Goal: Task Accomplishment & Management: Use online tool/utility

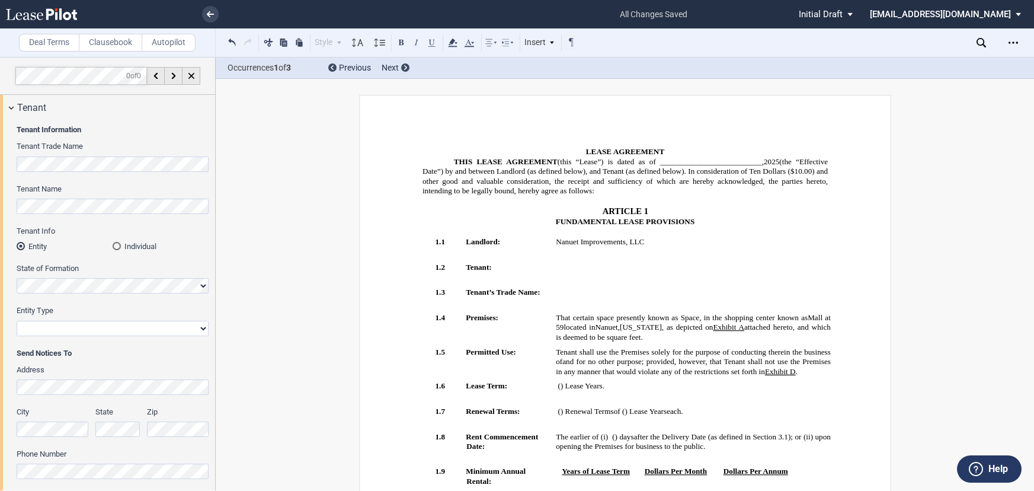
select select "earlier of days"
select select "2"
select select "number:5"
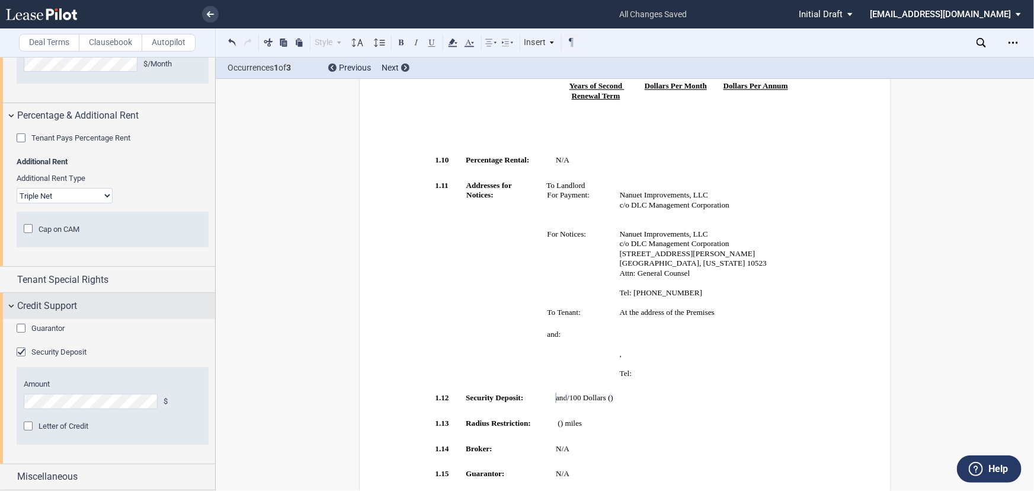
scroll to position [2435, 0]
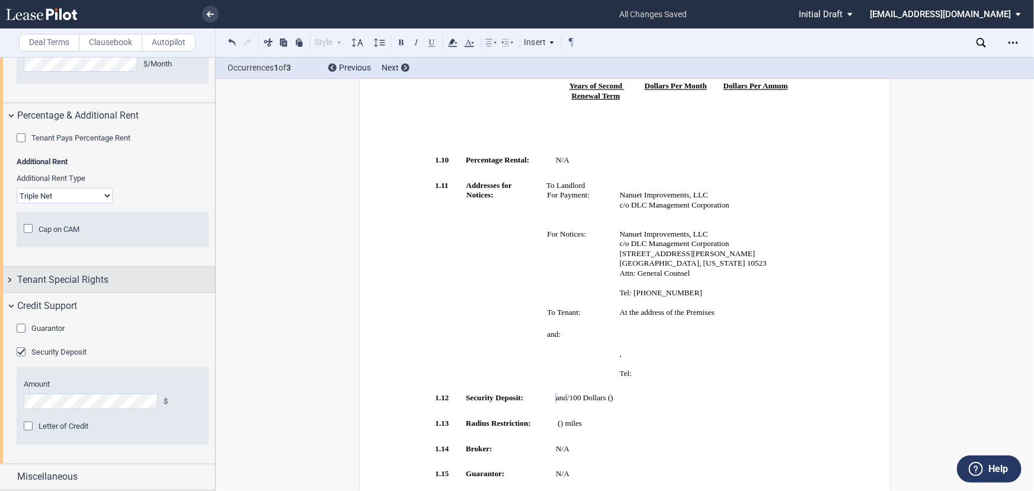
click at [108, 279] on div "Tenant Special Rights" at bounding box center [116, 280] width 198 height 14
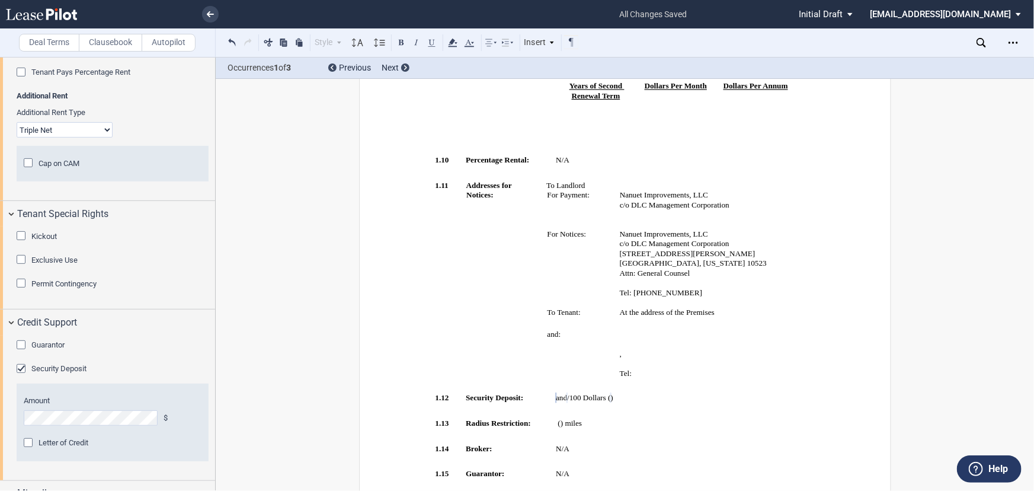
click at [41, 264] on span "Exclusive Use" at bounding box center [54, 259] width 46 height 9
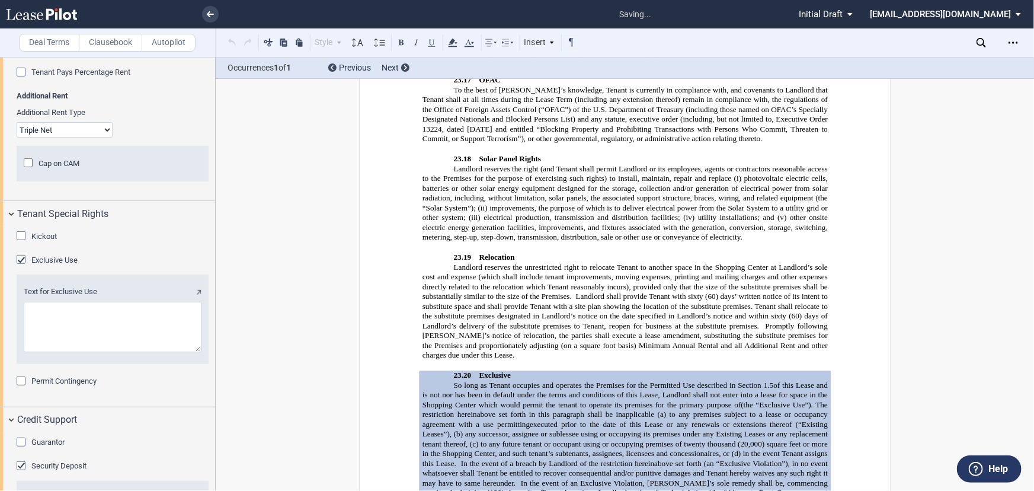
scroll to position [2381, 0]
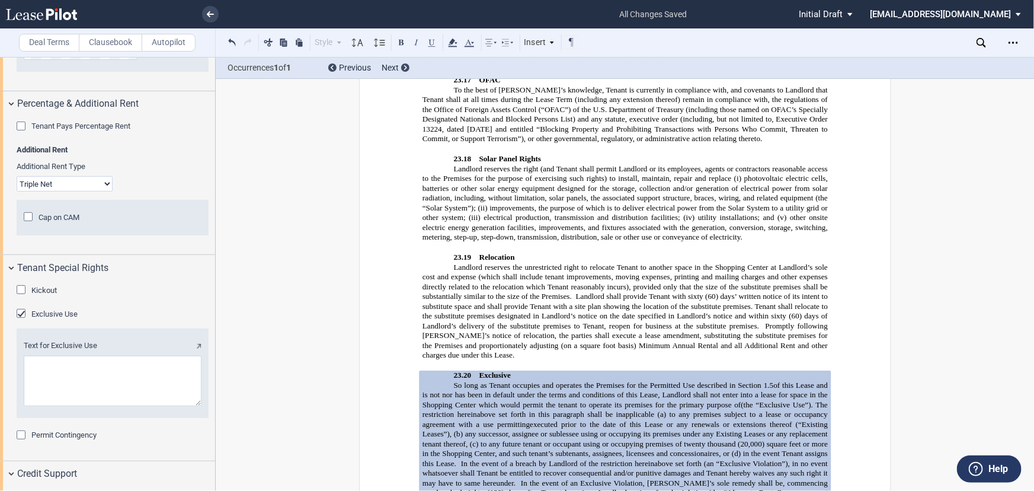
click at [770, 439] on span "(20,000) square feet or more in the Shopping Center, and such tenant’s subtenan…" at bounding box center [626, 453] width 408 height 28
drag, startPoint x: 681, startPoint y: 166, endPoint x: 731, endPoint y: 163, distance: 50.5
click at [731, 420] on span "executed prior to the date of this Lease or any renewals or extensions thereof …" at bounding box center [626, 434] width 408 height 28
click at [735, 439] on span "(20,000) square feet or more in the Shopping Center, and such tenant’s subtenan…" at bounding box center [626, 453] width 408 height 28
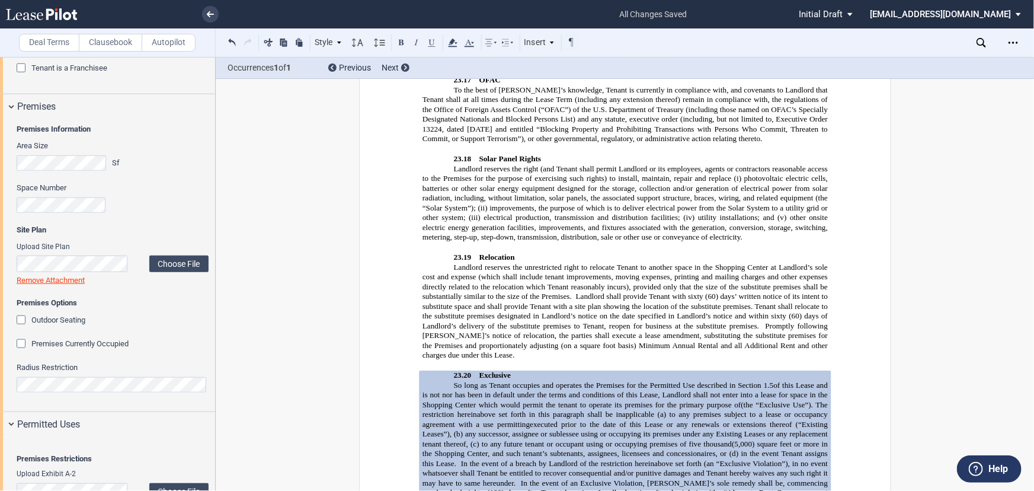
scroll to position [604, 0]
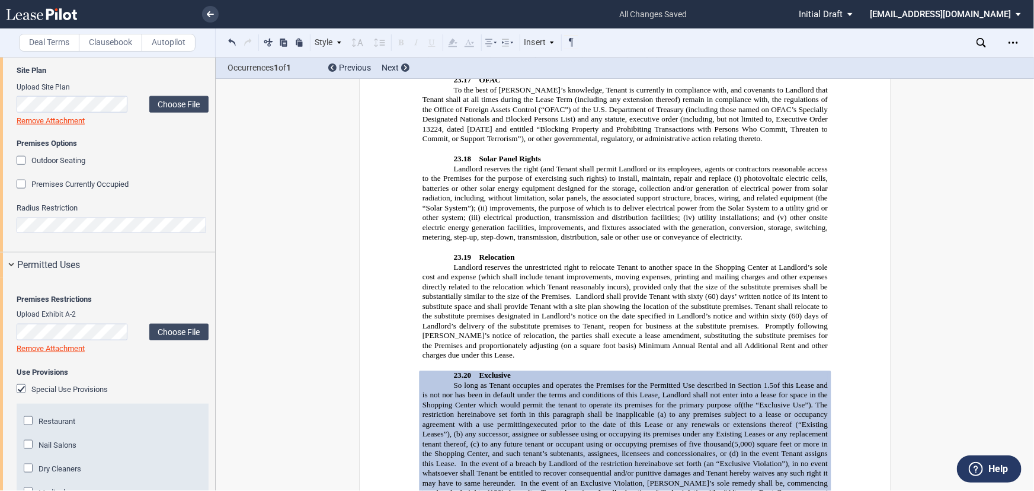
click at [0, 298] on div "Premises Restrictions Upload Exhibit A-2 Choose File Loading Remove Attachment …" at bounding box center [107, 427] width 215 height 299
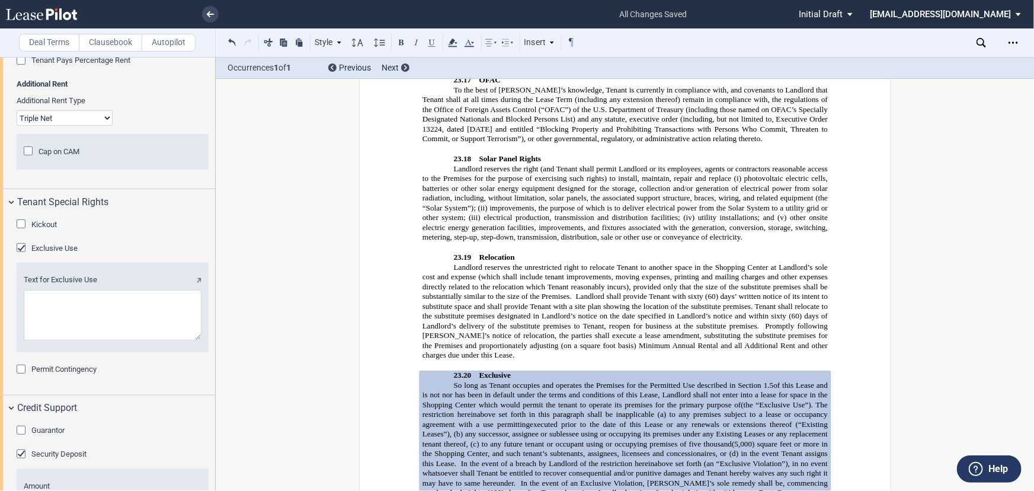
scroll to position [2615, 0]
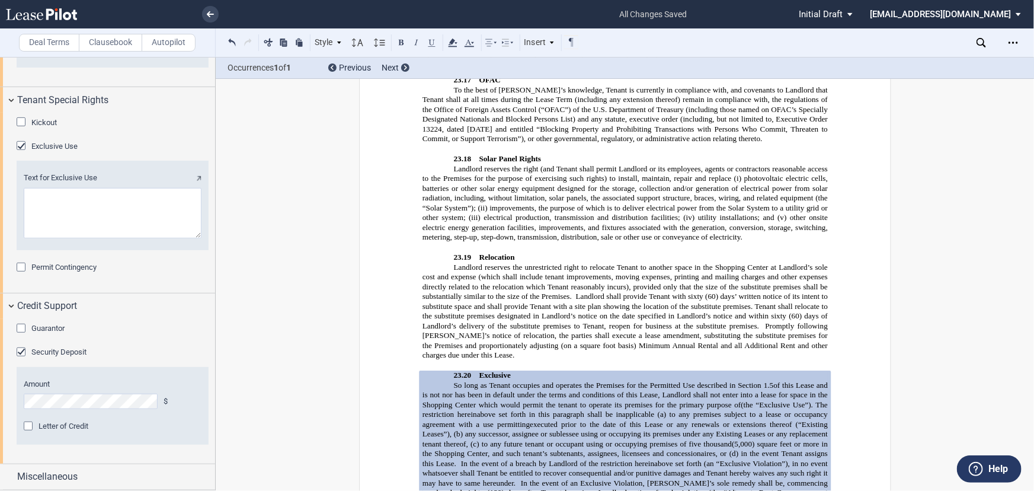
click at [87, 218] on textarea "Text for Exclusive Use" at bounding box center [113, 213] width 178 height 50
paste textarea "a fitness studio offering cardio, resistance, and HIIT personal training and gr…"
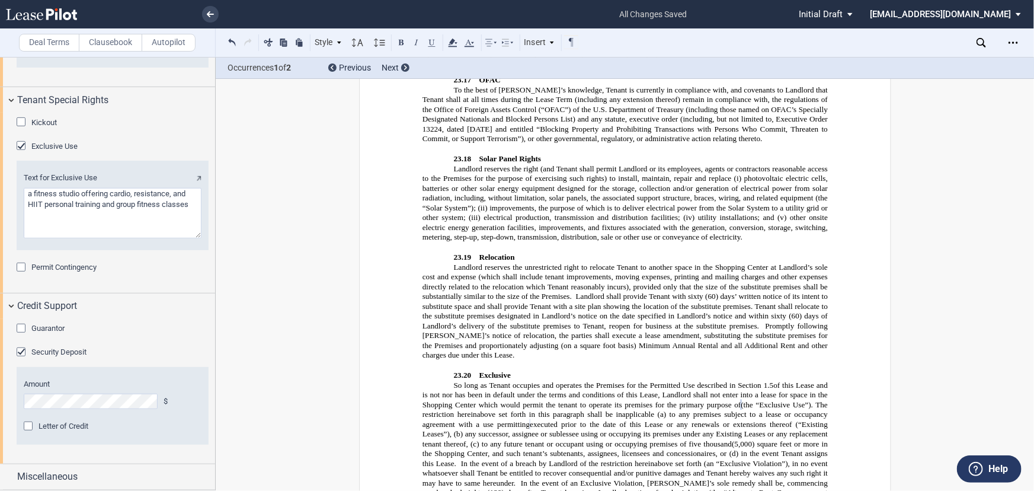
type textarea "a fitness studio offering cardio, resistance, and HIIT personal training and gr…"
click at [651, 400] on span "(the “Exclusive Use”). The restriction hereinabove set forth in this paragraph …" at bounding box center [626, 414] width 408 height 28
click at [725, 400] on span "(the “Exclusive Use”). The restriction hereinabove set forth in this paragraph …" at bounding box center [626, 414] width 408 height 28
drag, startPoint x: 757, startPoint y: 242, endPoint x: 765, endPoint y: 244, distance: 8.6
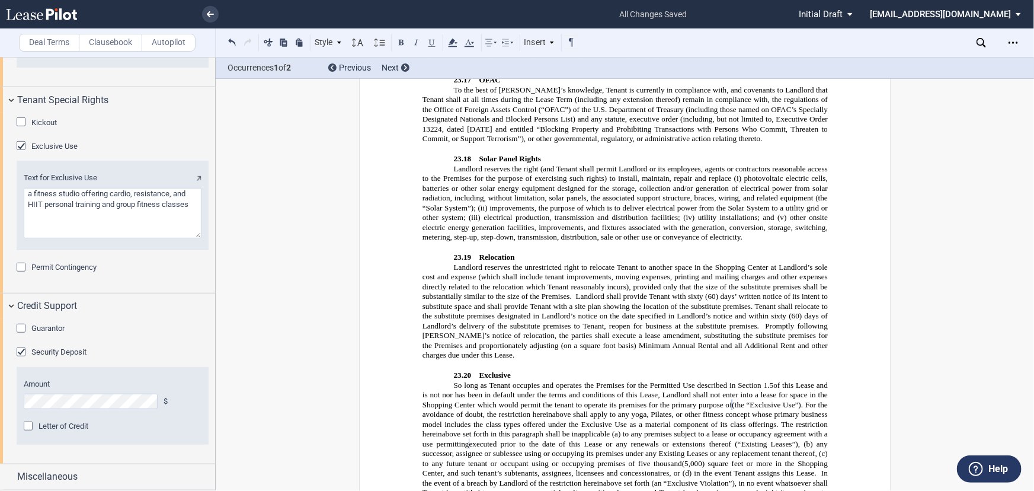
click at [88, 469] on div "Miscellaneous" at bounding box center [116, 476] width 198 height 14
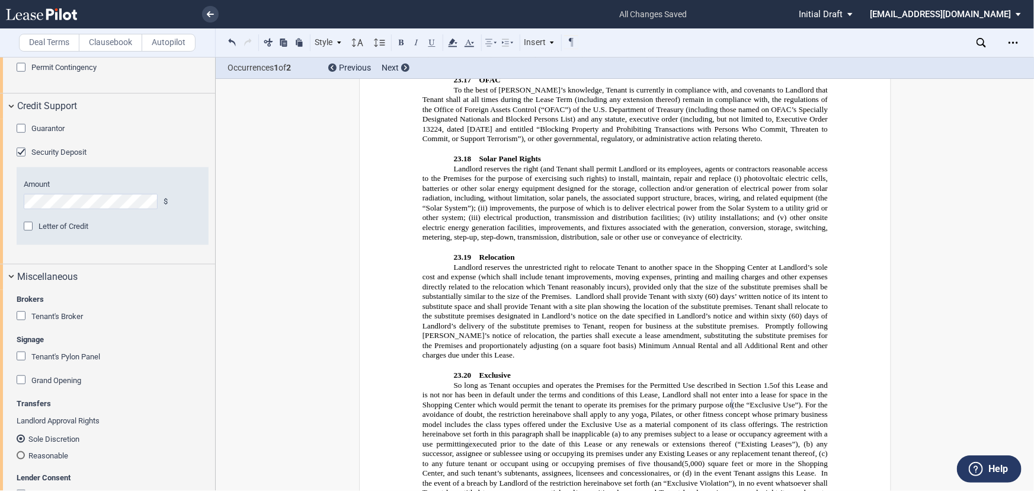
scroll to position [2777, 0]
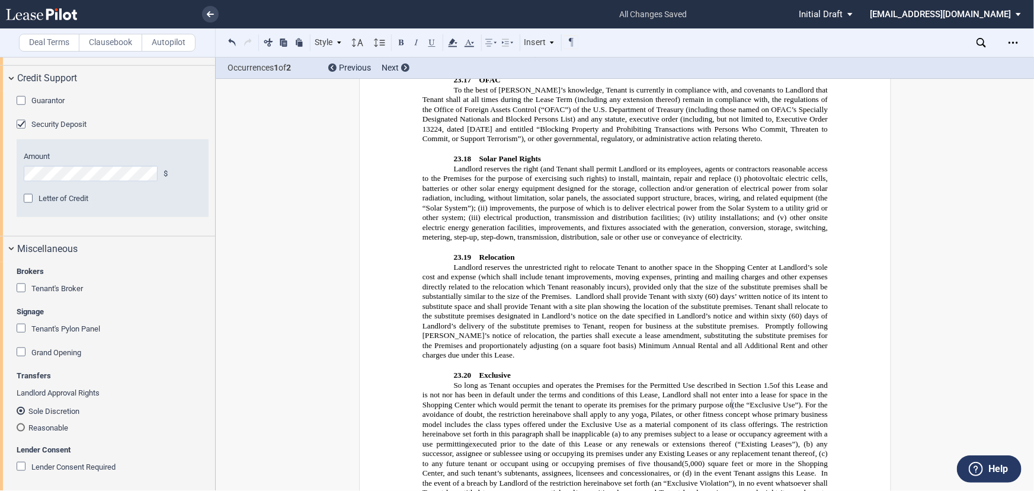
click at [77, 293] on span "Tenant's Broker" at bounding box center [57, 288] width 52 height 9
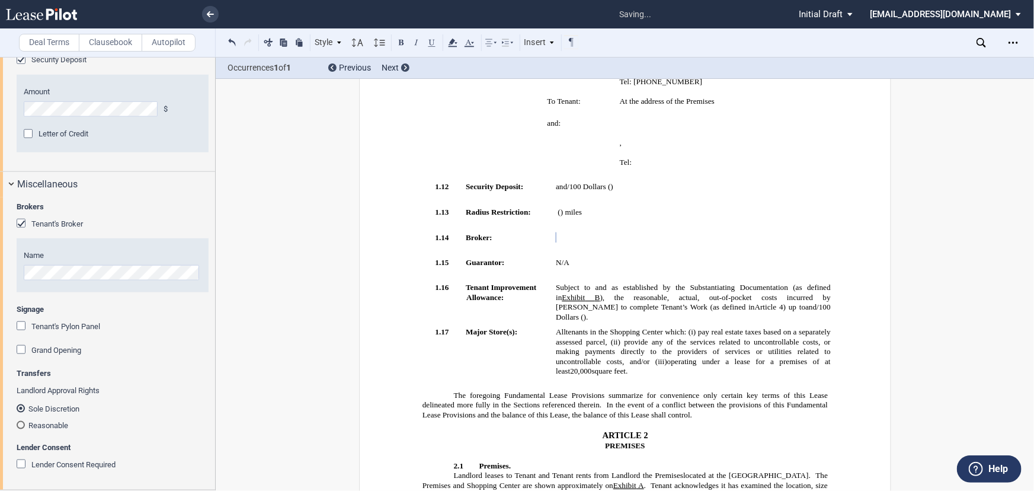
scroll to position [2908, 0]
click at [68, 426] on md-radio-button "Reasonable" at bounding box center [113, 425] width 192 height 11
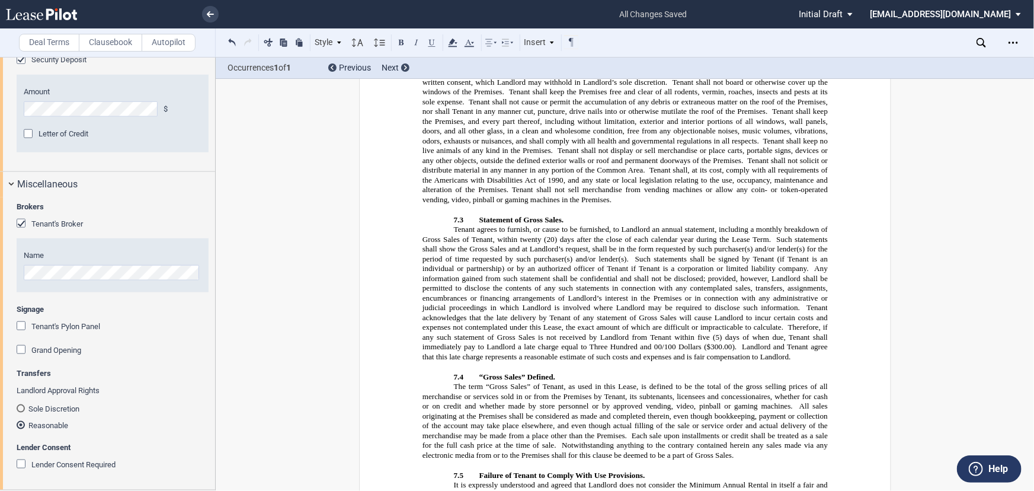
scroll to position [3621, 0]
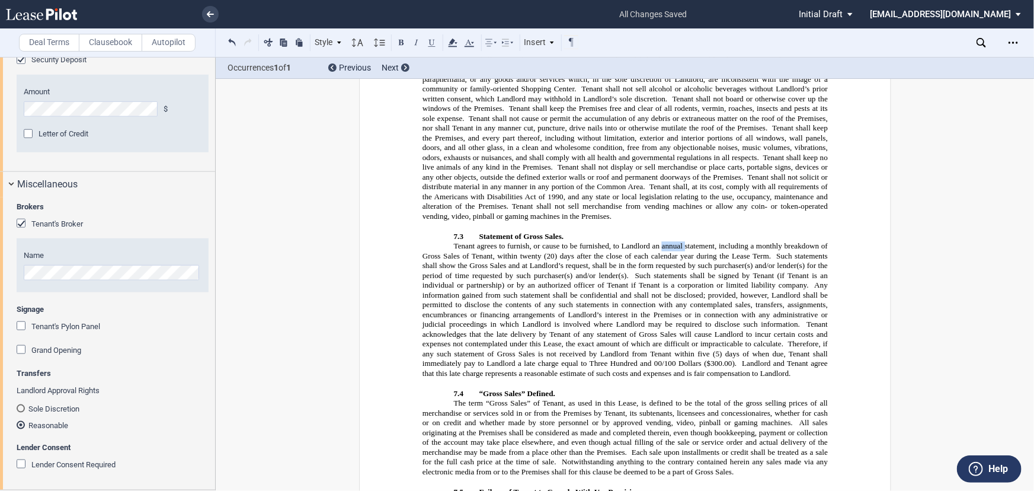
drag, startPoint x: 659, startPoint y: 146, endPoint x: 681, endPoint y: 146, distance: 22.5
click at [681, 241] on span "Tenant agrees to furnish, or cause to be furnished, to Landlord an annual state…" at bounding box center [626, 250] width 408 height 19
drag, startPoint x: 678, startPoint y: 158, endPoint x: 690, endPoint y: 159, distance: 11.9
click at [690, 251] on span "(20) days after the close of each calendar year during the Lease Term." at bounding box center [657, 255] width 227 height 9
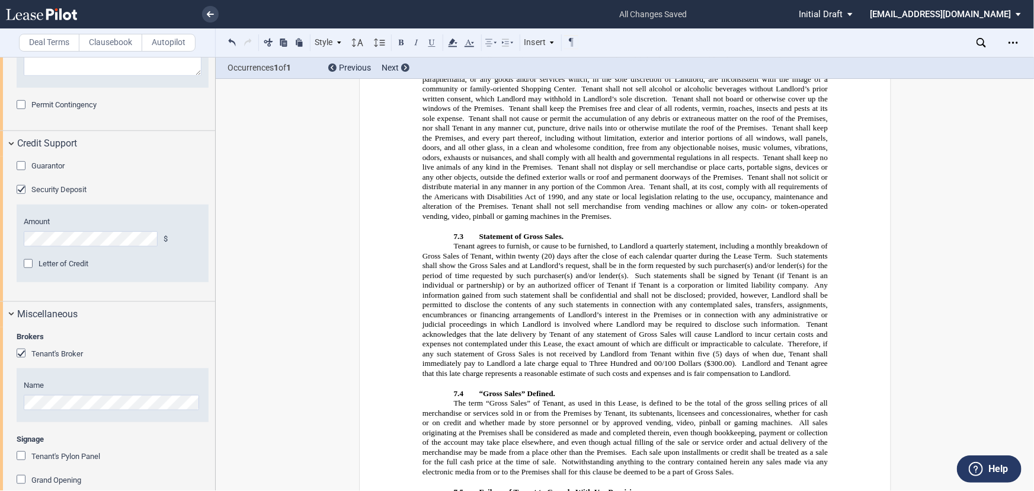
scroll to position [2692, 0]
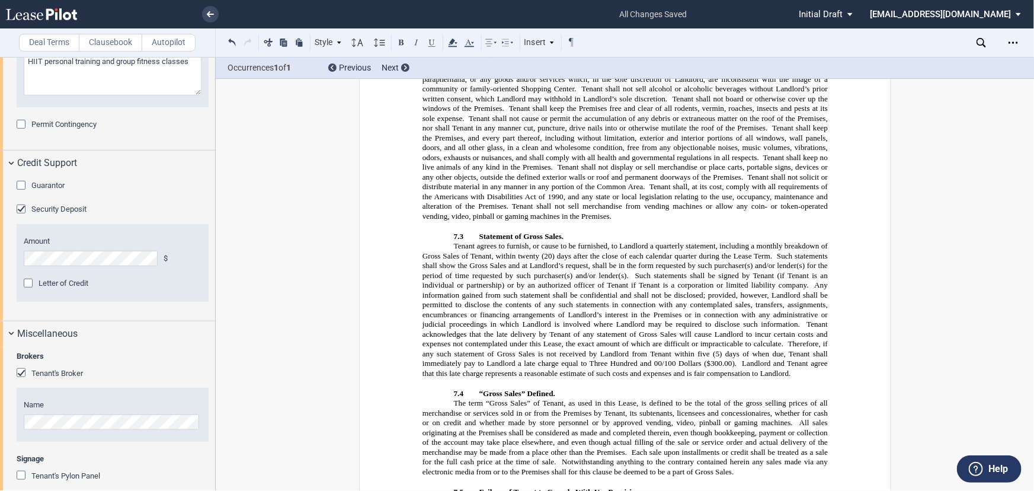
click at [61, 190] on span "Guarantor" at bounding box center [47, 185] width 33 height 9
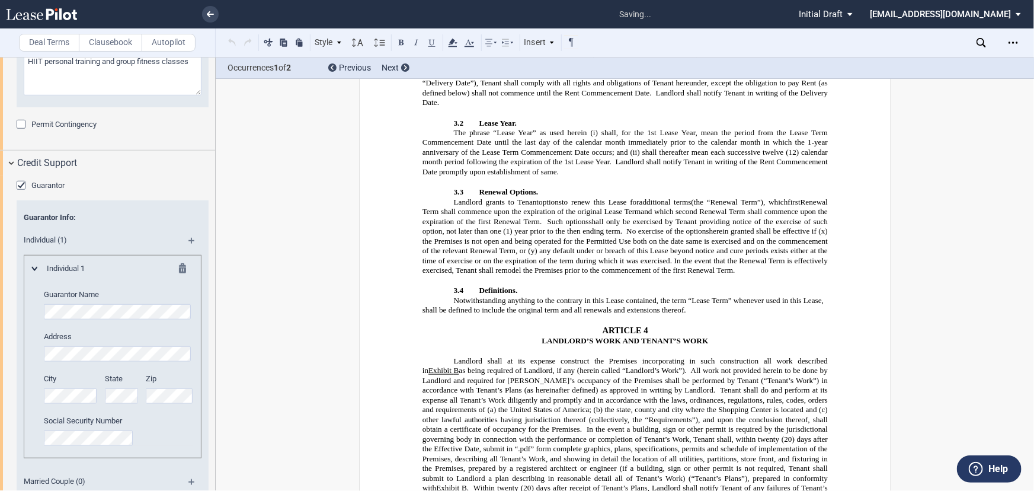
scroll to position [768, 0]
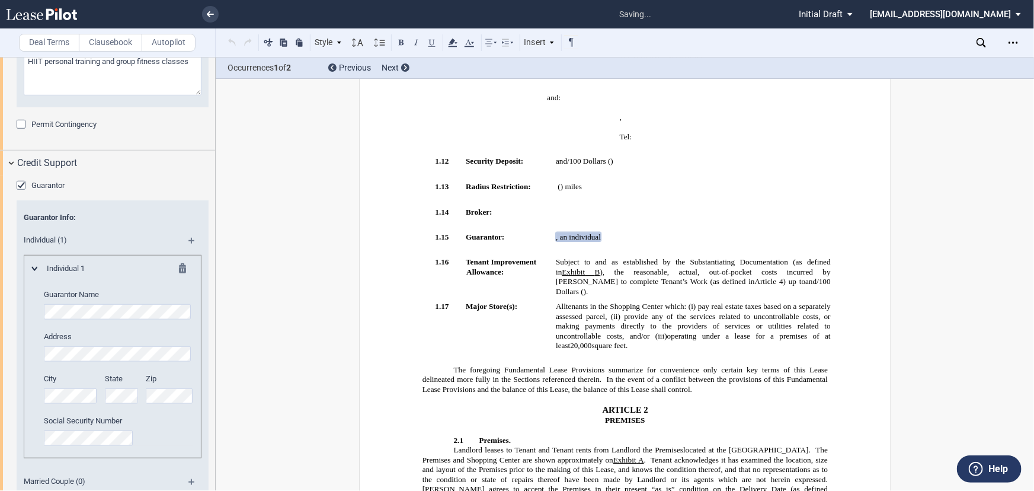
click at [111, 319] on editor-control "Guarantor Name" at bounding box center [118, 304] width 149 height 30
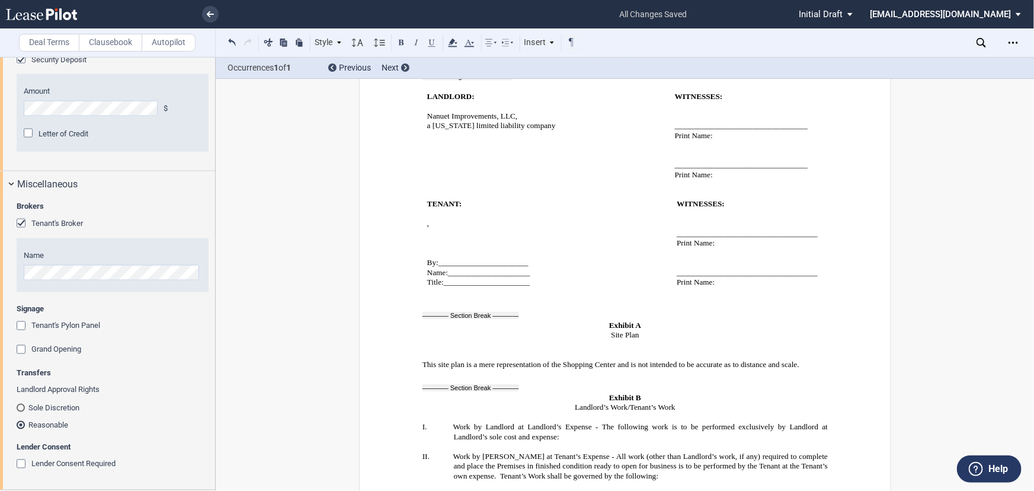
scroll to position [10176, 0]
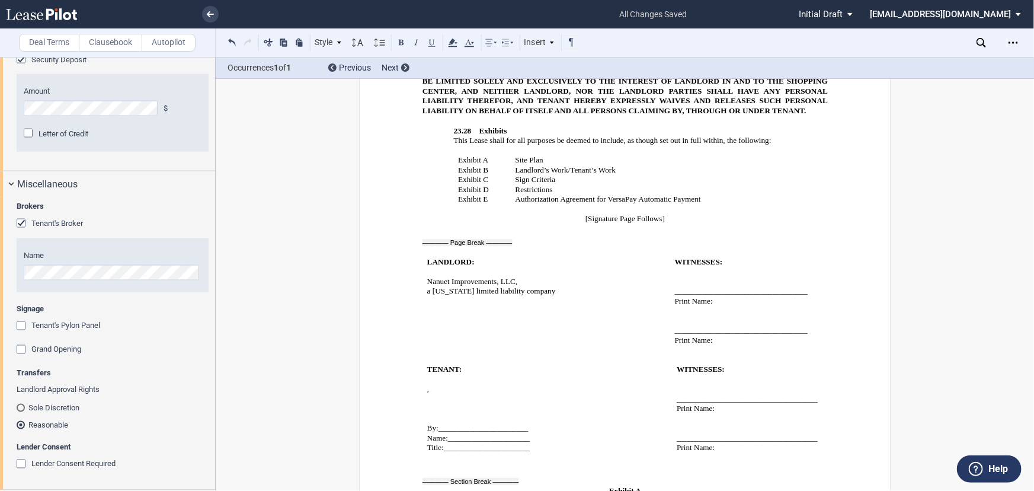
drag, startPoint x: 550, startPoint y: 293, endPoint x: 597, endPoint y: 285, distance: 46.9
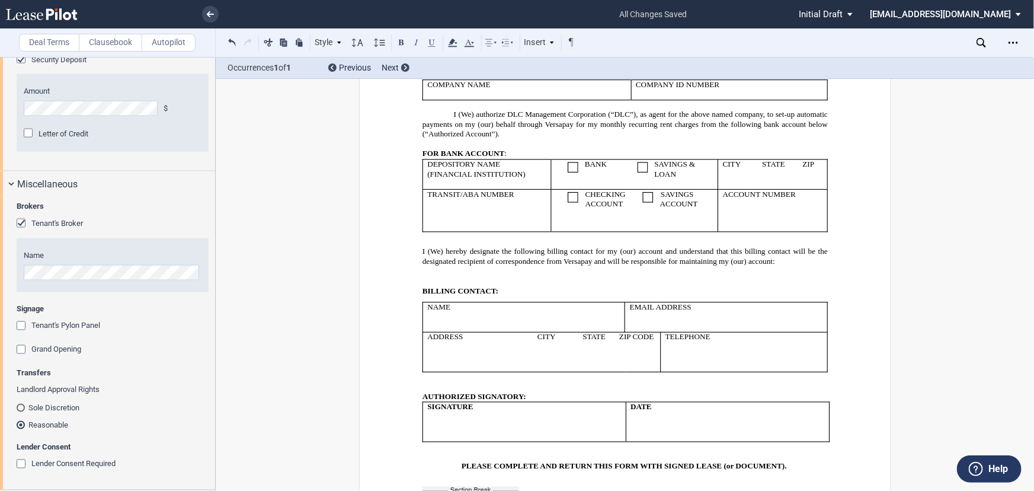
scroll to position [14540, 0]
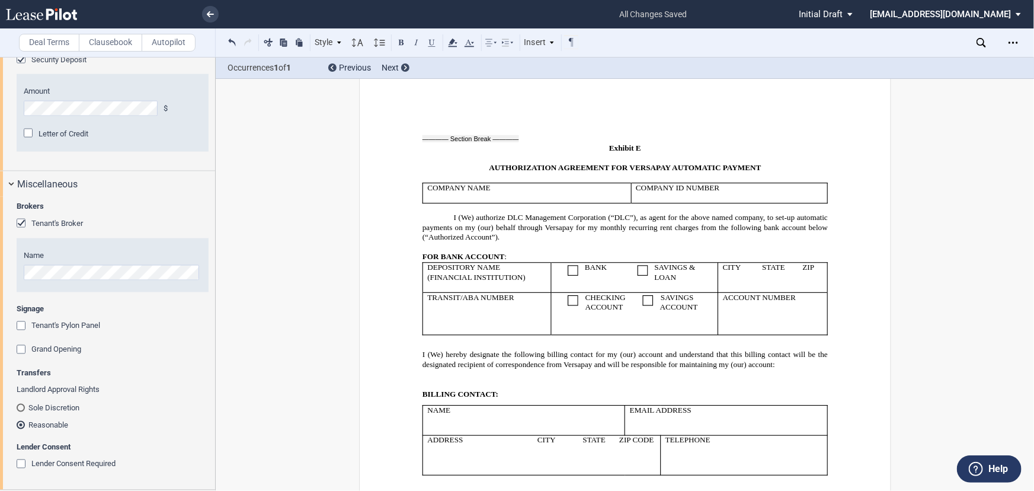
drag, startPoint x: 670, startPoint y: 340, endPoint x: 728, endPoint y: 341, distance: 58.1
drag, startPoint x: 577, startPoint y: 365, endPoint x: 582, endPoint y: 371, distance: 8.0
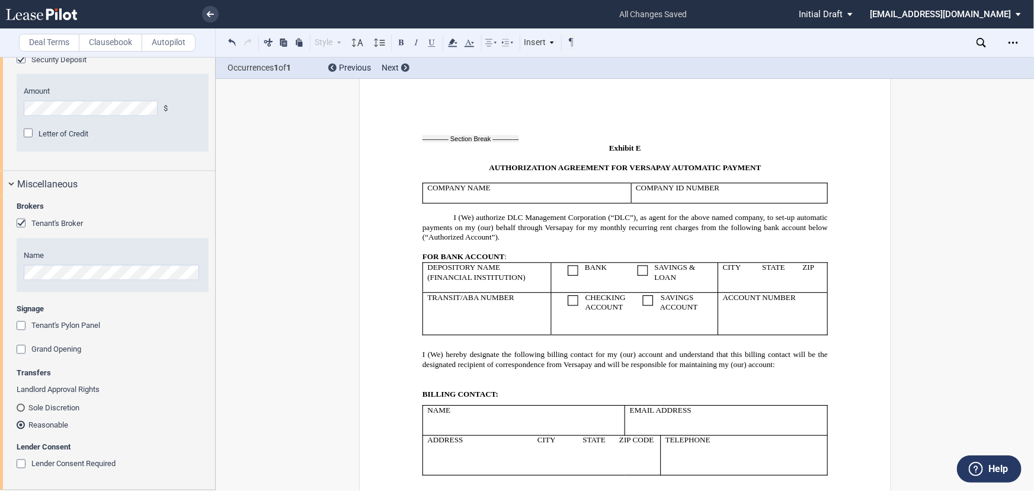
drag, startPoint x: 587, startPoint y: 376, endPoint x: 774, endPoint y: 320, distance: 195.0
drag, startPoint x: 650, startPoint y: 328, endPoint x: 702, endPoint y: 332, distance: 52.3
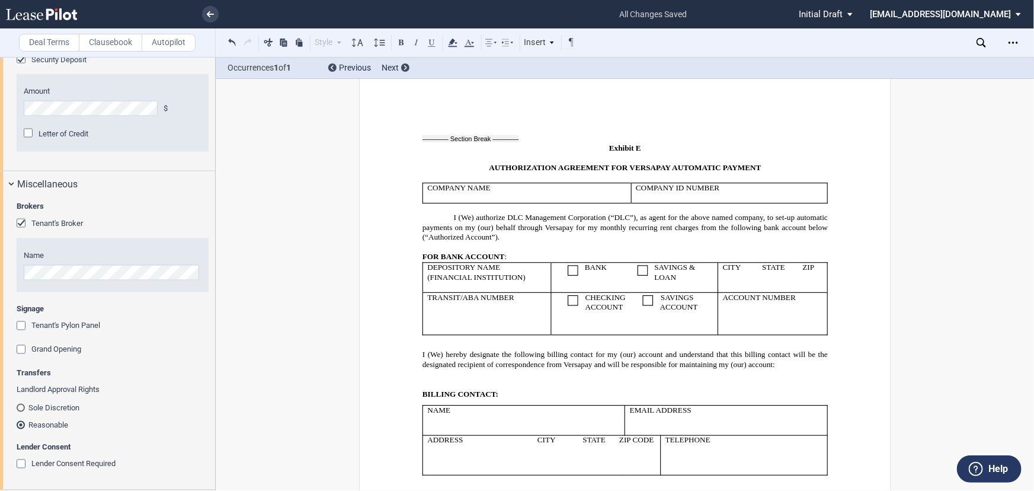
drag, startPoint x: 761, startPoint y: 341, endPoint x: 766, endPoint y: 337, distance: 7.1
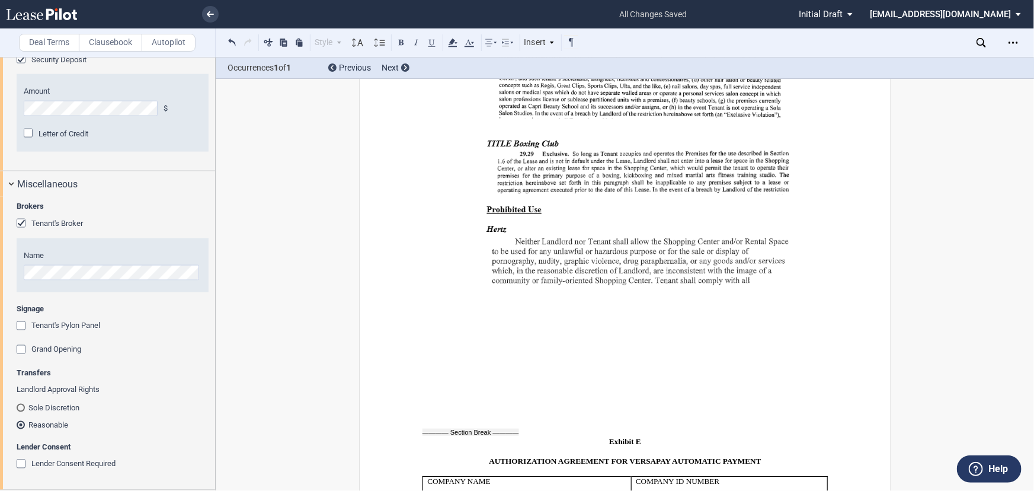
scroll to position [14216, 0]
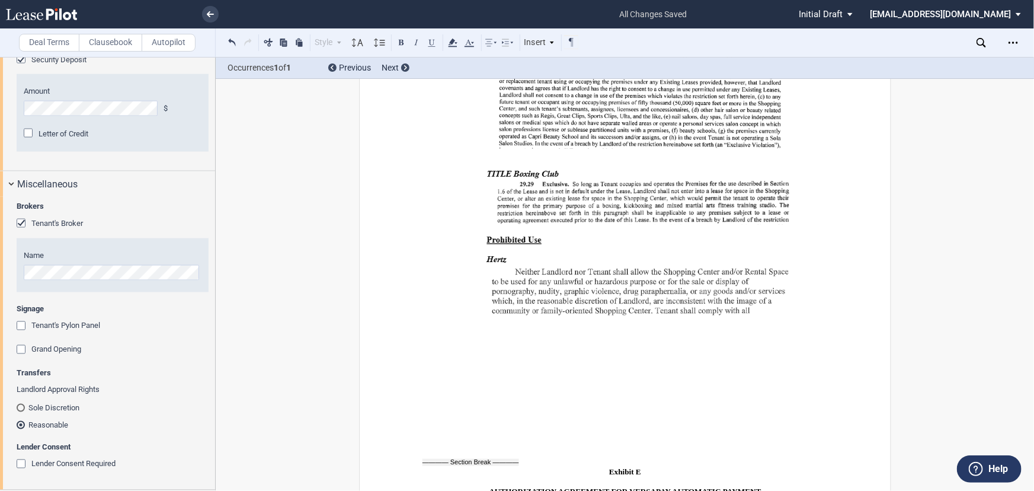
click at [1003, 41] on div "Download Share Document Print Create a New Version Import Changes Compare Expre…" at bounding box center [1005, 42] width 57 height 19
click at [1007, 41] on div "Open Lease options menu" at bounding box center [1013, 42] width 19 height 19
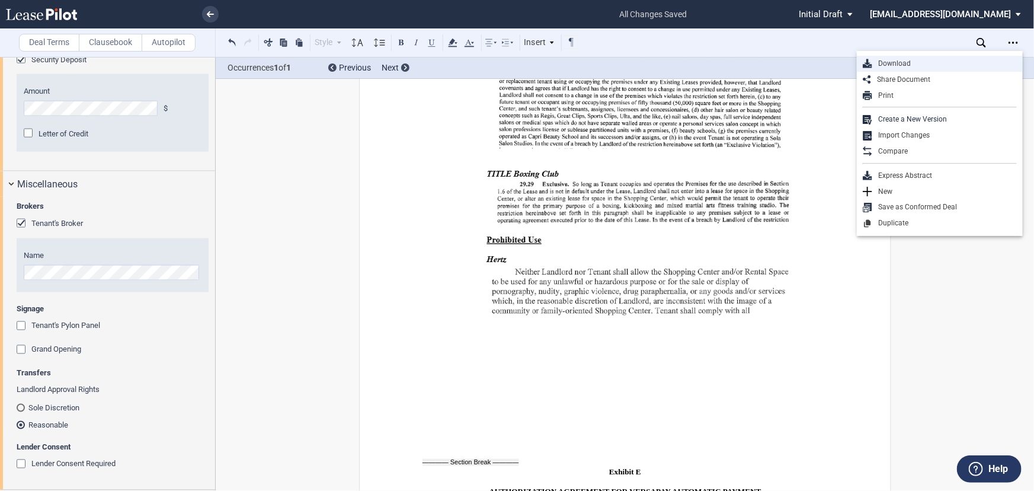
click at [898, 65] on div "Download" at bounding box center [944, 64] width 145 height 10
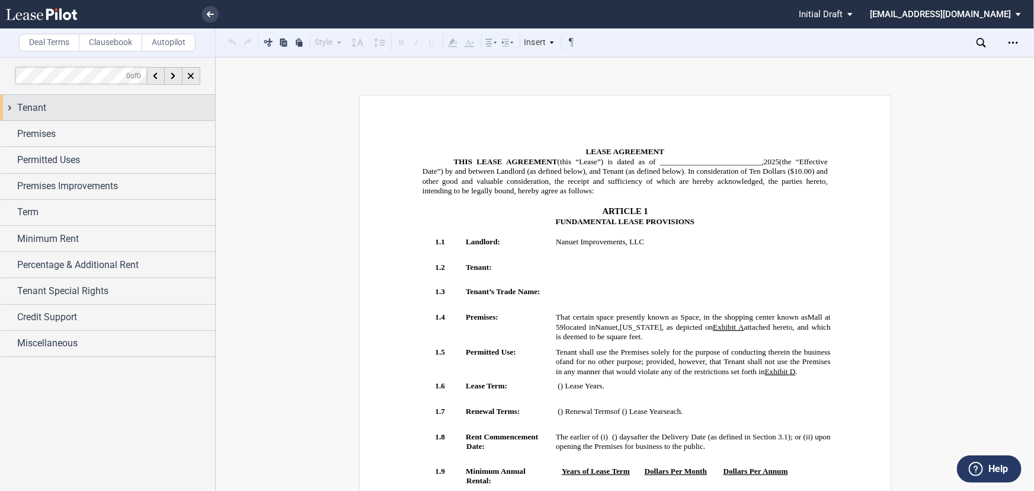
click at [35, 107] on span "Tenant" at bounding box center [31, 108] width 29 height 14
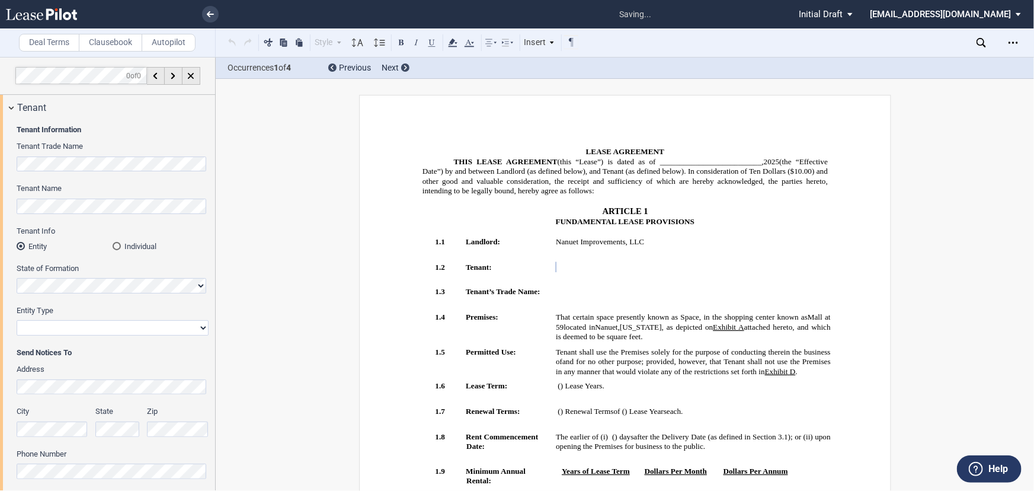
drag, startPoint x: 868, startPoint y: 135, endPoint x: 883, endPoint y: 126, distance: 18.1
click at [1007, 46] on div "Open Lease options menu" at bounding box center [1013, 42] width 19 height 19
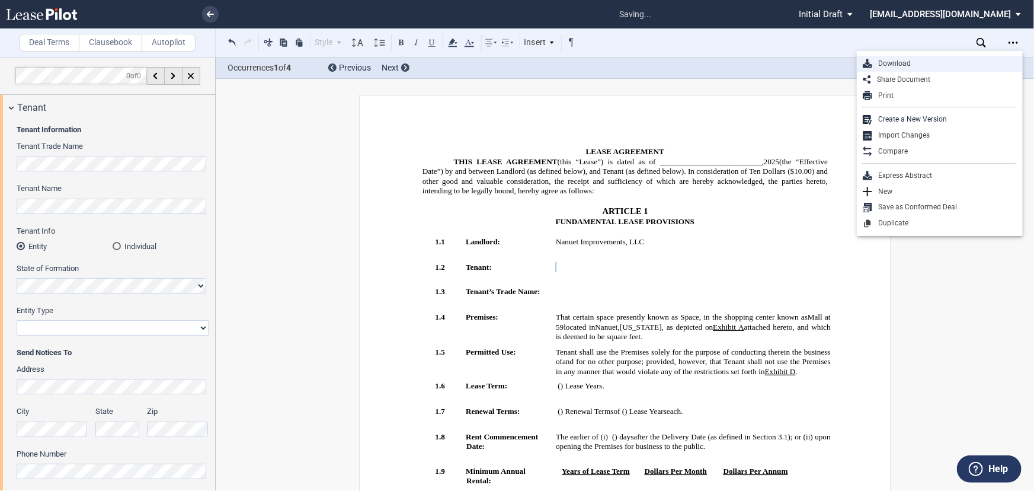
click at [895, 65] on div "Download" at bounding box center [944, 64] width 145 height 10
